Goal: Information Seeking & Learning: Learn about a topic

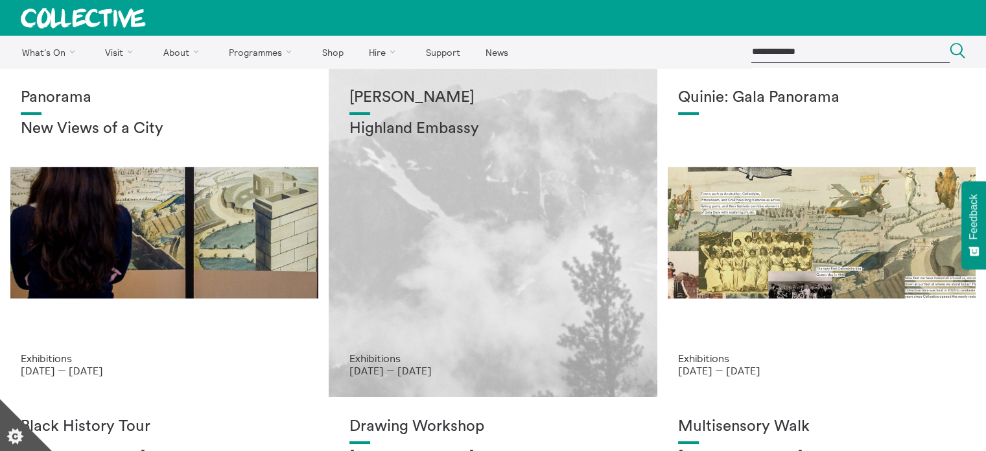
click at [397, 118] on div "Shen Xin Highland Embassy" at bounding box center [492, 220] width 287 height 263
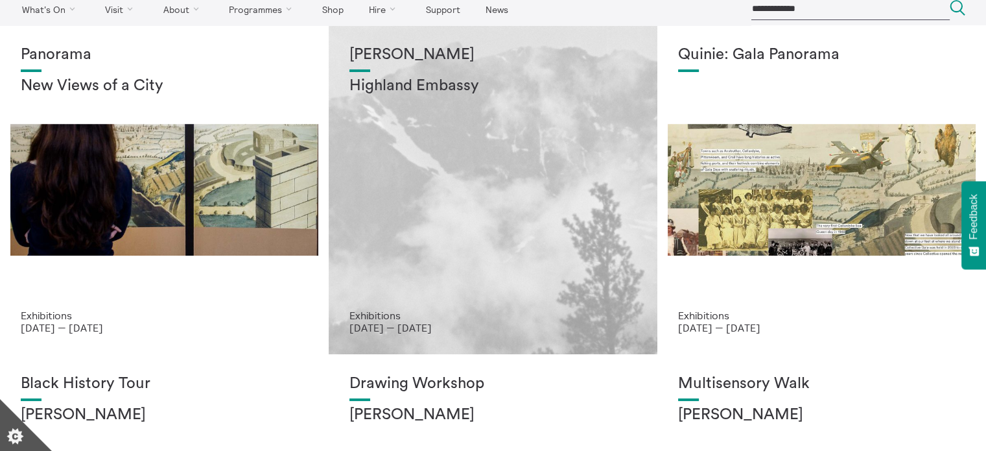
scroll to position [65, 0]
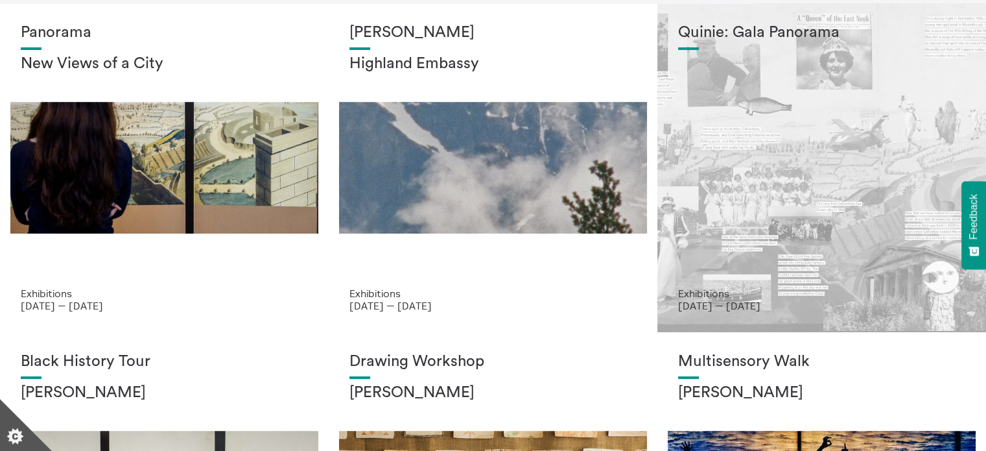
click at [731, 293] on p "Exhibitions" at bounding box center [821, 293] width 287 height 12
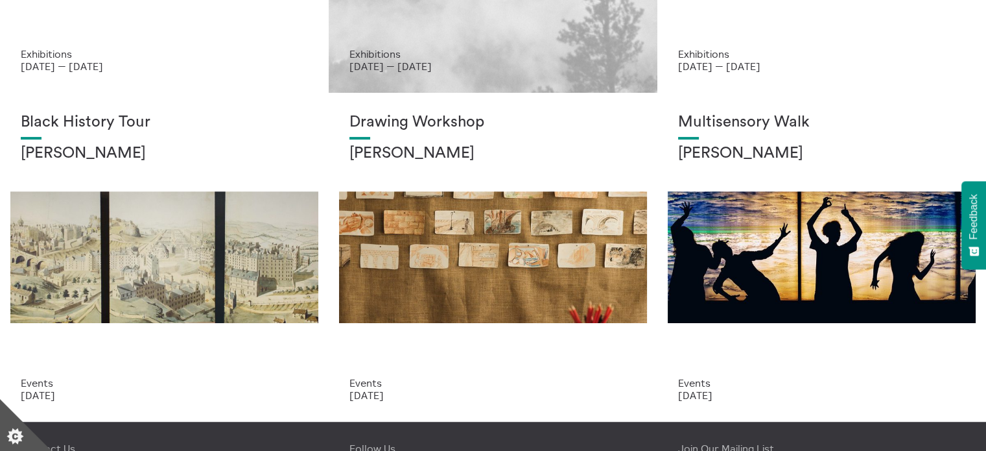
scroll to position [130, 0]
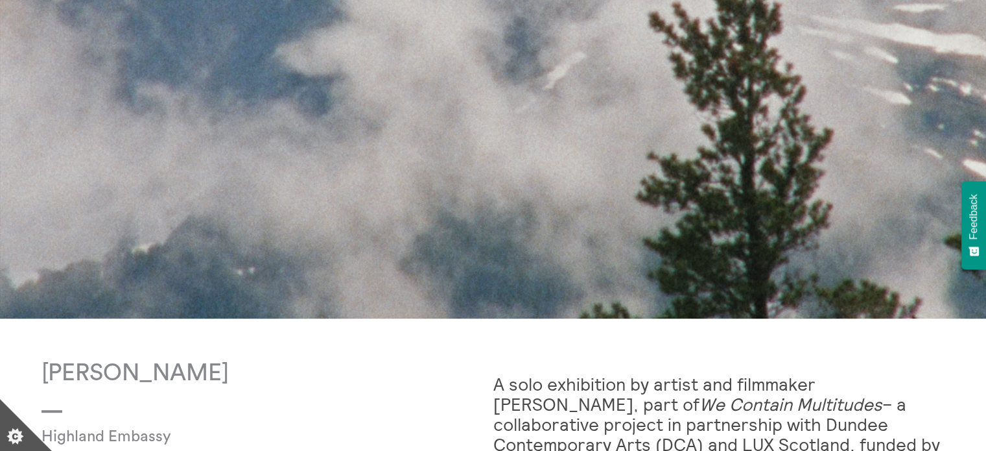
scroll to position [713, 0]
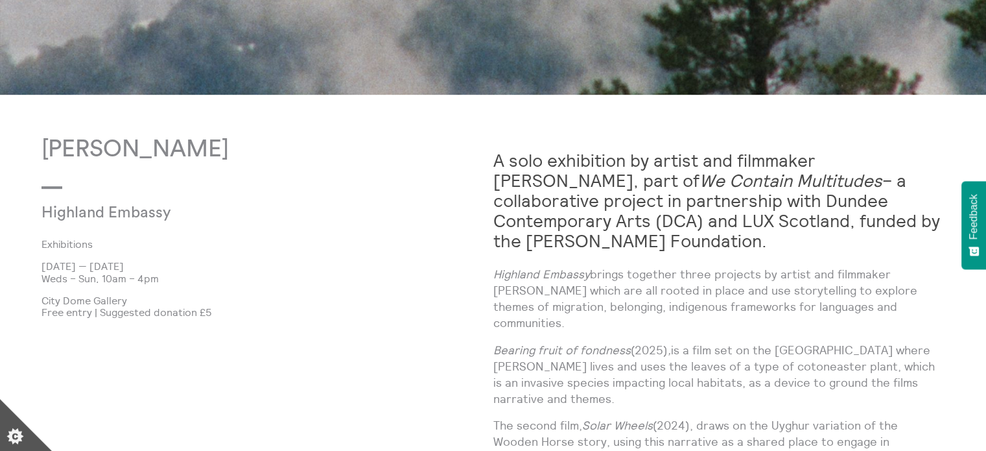
click at [169, 216] on p "Highland Embassy" at bounding box center [191, 213] width 301 height 18
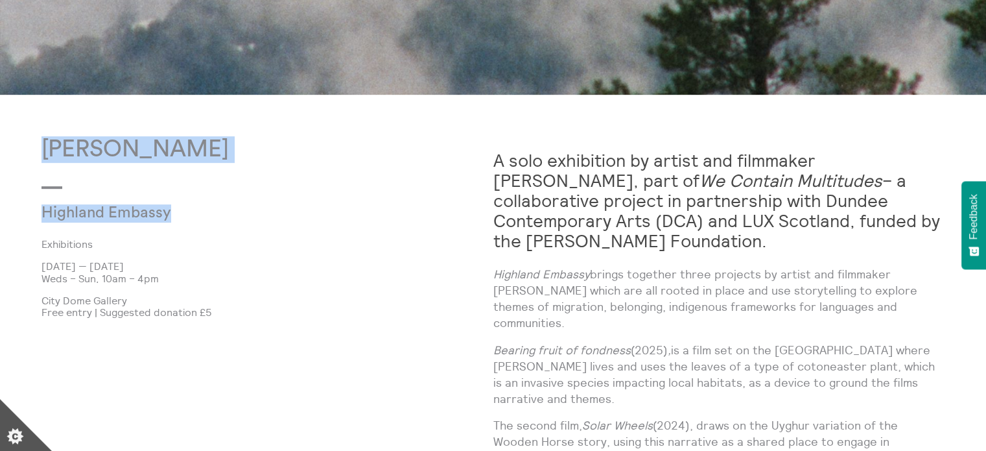
drag, startPoint x: 188, startPoint y: 216, endPoint x: 40, endPoint y: 152, distance: 161.8
click at [40, 152] on body "**********" at bounding box center [493, 290] width 986 height 2006
copy div "[PERSON_NAME] Highland Embassy"
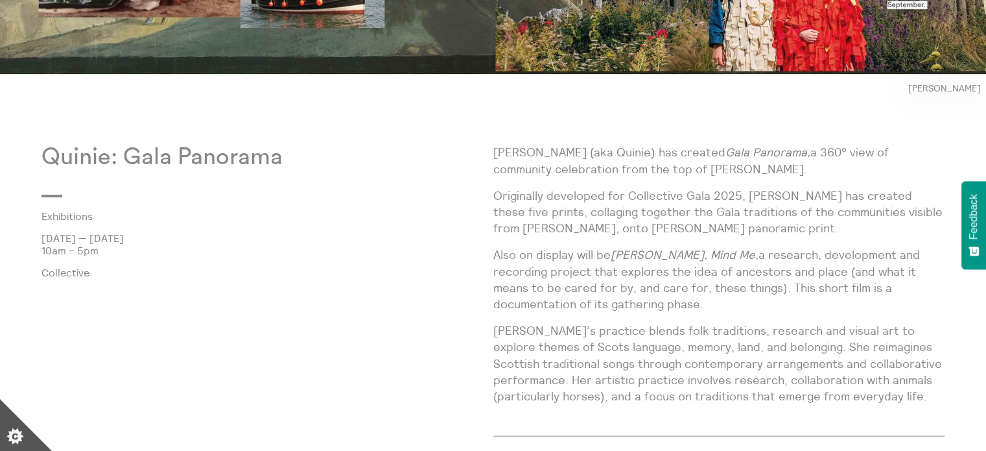
scroll to position [713, 0]
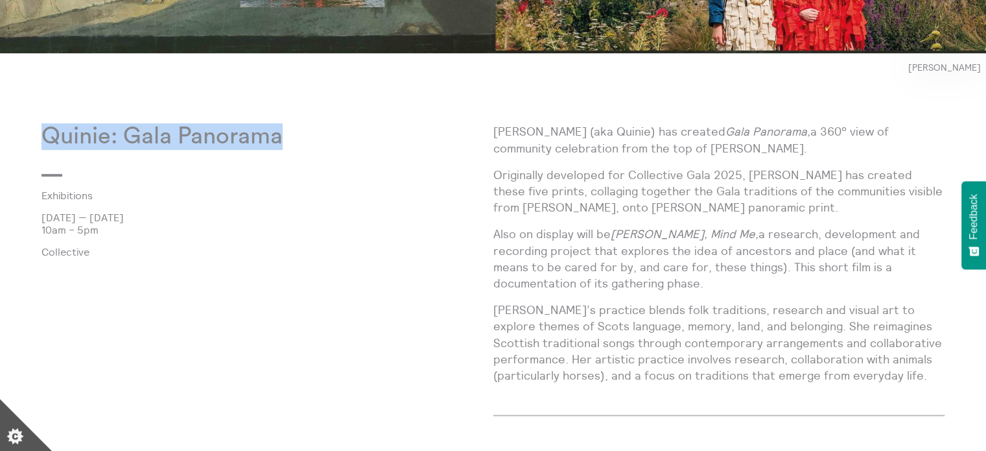
drag, startPoint x: 300, startPoint y: 138, endPoint x: 32, endPoint y: 141, distance: 267.8
click at [32, 141] on body "**********" at bounding box center [493, 5] width 986 height 1436
copy p "Quinie: Gala Panorama"
